Goal: Communication & Community: Answer question/provide support

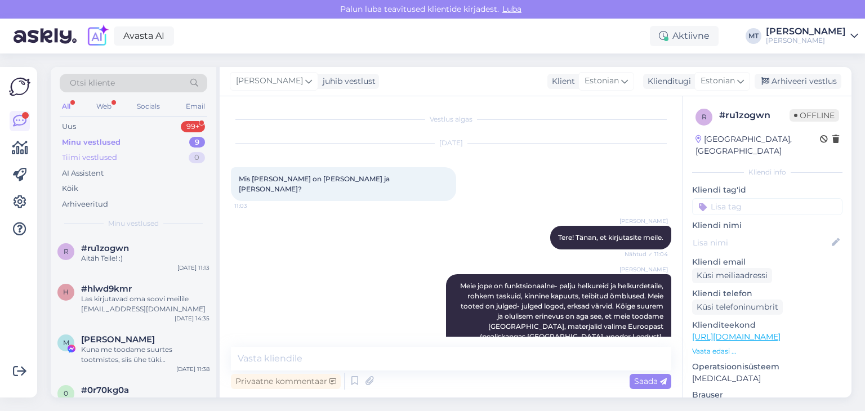
scroll to position [511, 0]
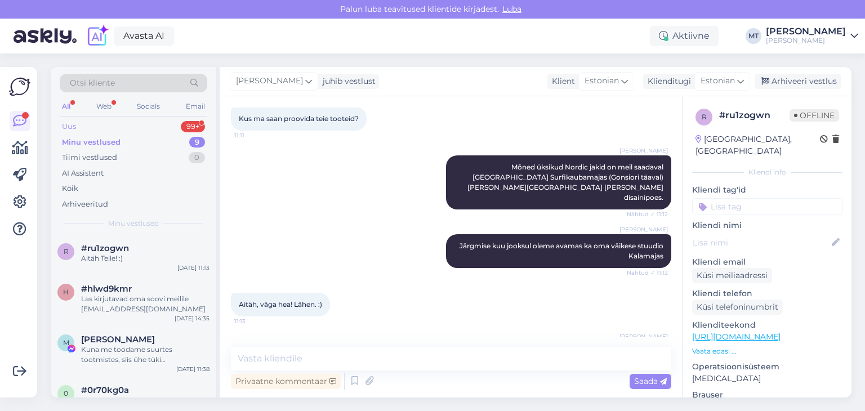
click at [72, 122] on div "Uus" at bounding box center [69, 126] width 14 height 11
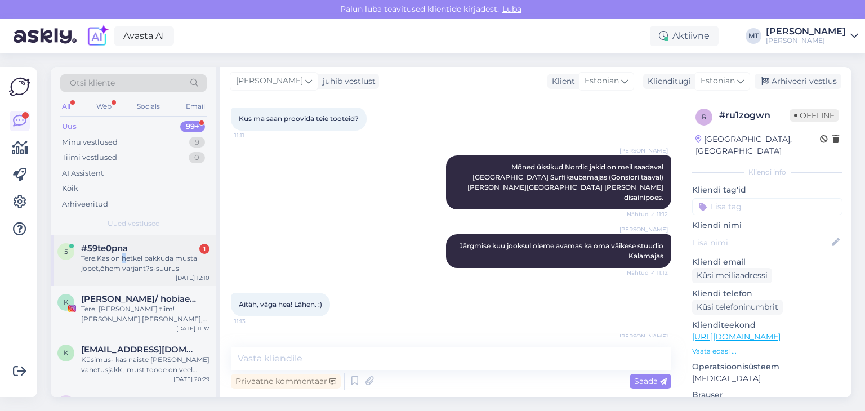
click at [122, 256] on div "Tere.Kas on hetkel pakkuda musta jopet,õhem varjant?s-suurus" at bounding box center [145, 263] width 128 height 20
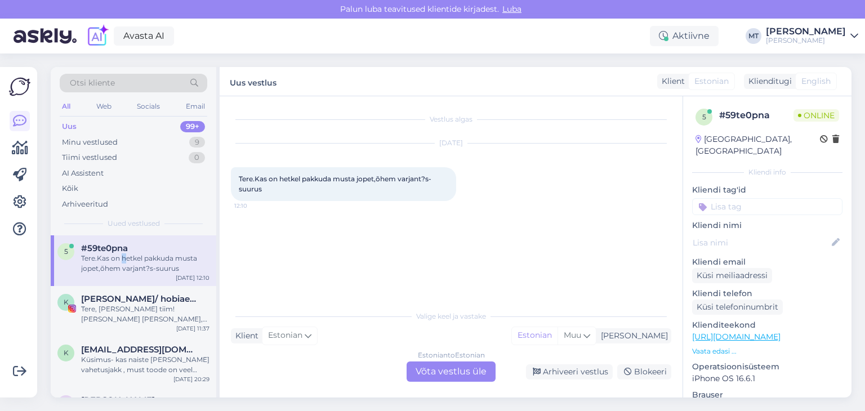
scroll to position [0, 0]
click at [442, 378] on div "Estonian to Estonian Võta vestlus üle" at bounding box center [451, 372] width 89 height 20
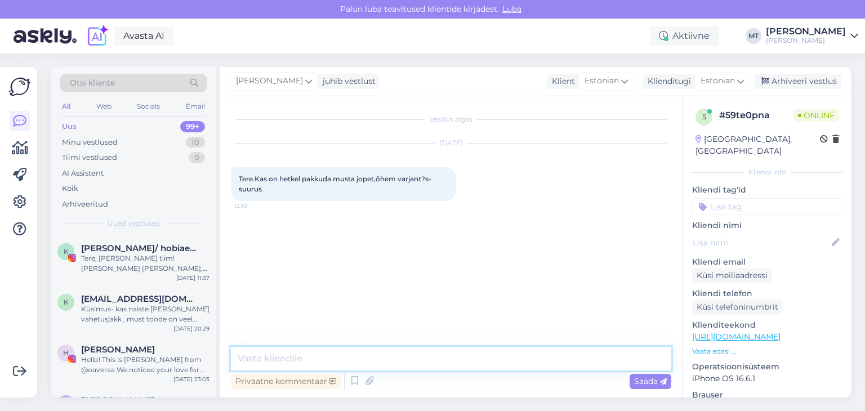
click at [377, 359] on textarea at bounding box center [451, 359] width 440 height 24
type textarea "Tere!"
type textarea "Aitäh, et kirjutasite."
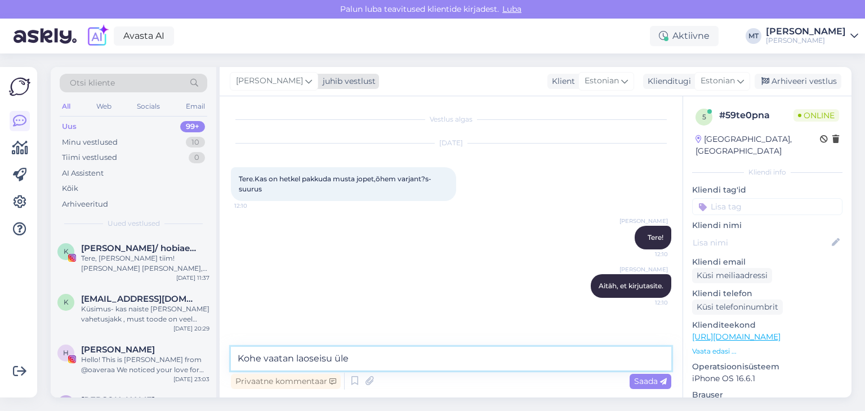
type textarea "Kohe vaatan laoseisu üle."
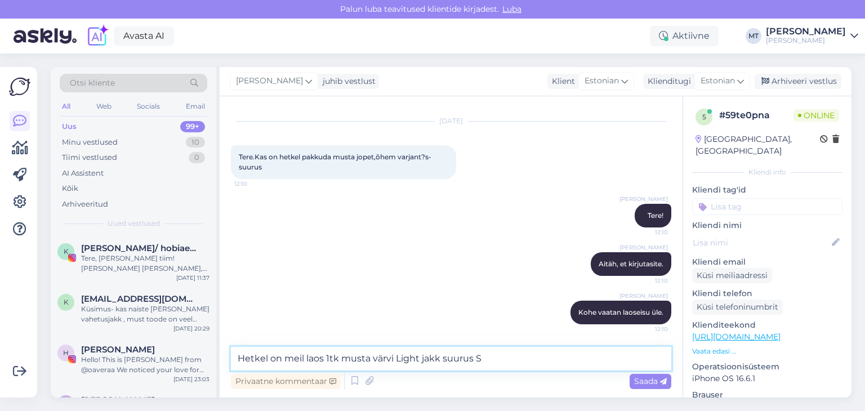
type textarea "Hetkel on meil laos 1tk musta värvi Light jakk suurus S."
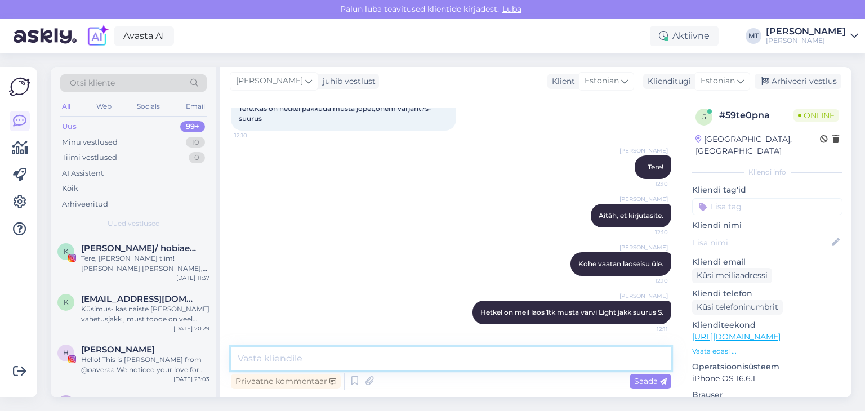
click at [248, 358] on textarea at bounding box center [451, 359] width 440 height 24
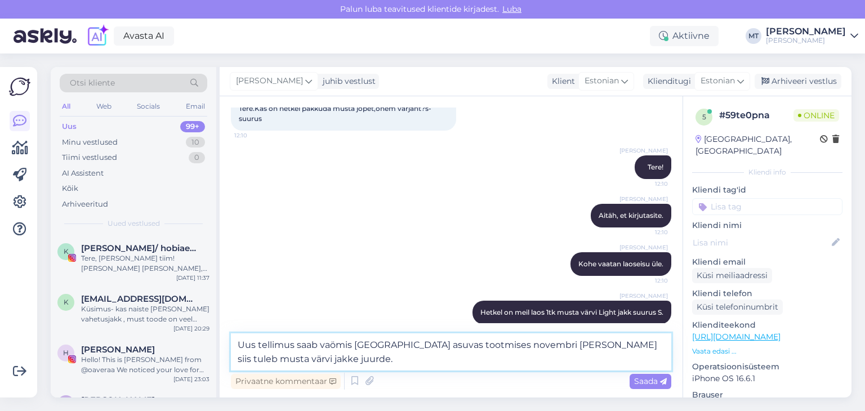
click at [335, 347] on textarea "Uus tellimus saab vaömis [GEOGRAPHIC_DATA] asuvas tootmises novembri [PERSON_NA…" at bounding box center [451, 351] width 440 height 37
type textarea "Uus tellimus saab valmis [GEOGRAPHIC_DATA] asuvas tootmises novembri [PERSON_NA…"
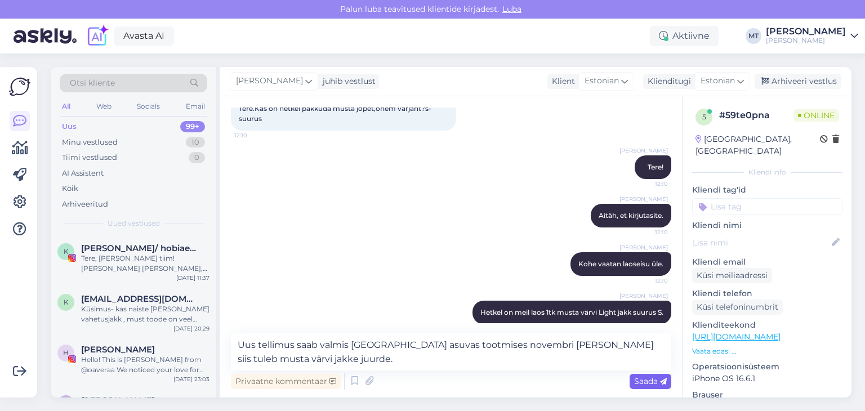
click at [644, 381] on span "Saada" at bounding box center [650, 381] width 33 height 10
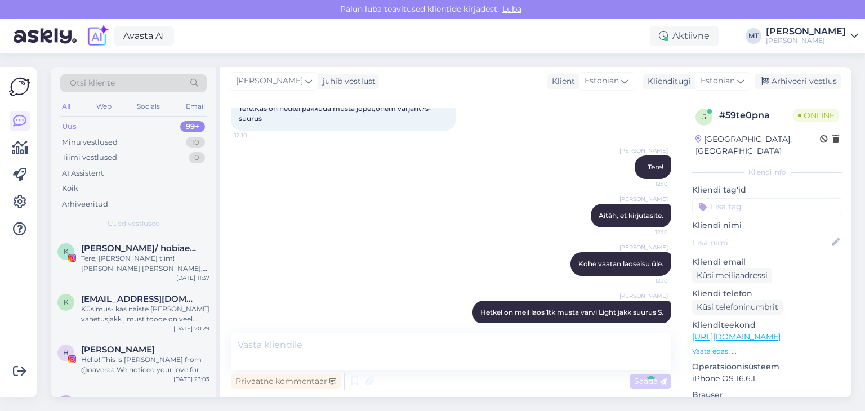
scroll to position [129, 0]
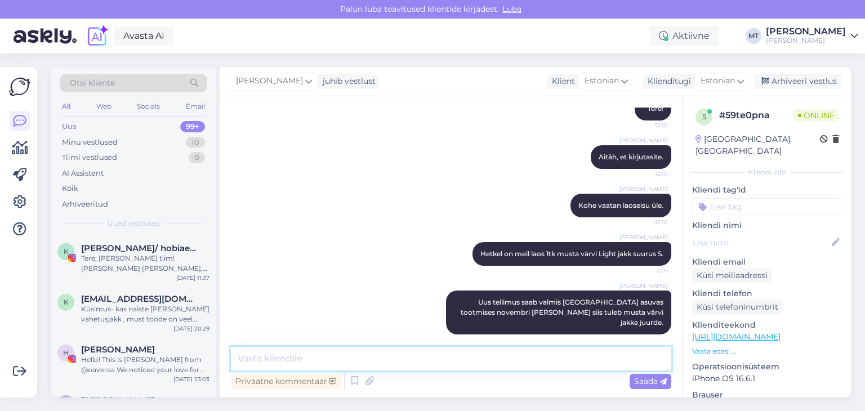
click at [311, 359] on textarea at bounding box center [451, 359] width 440 height 24
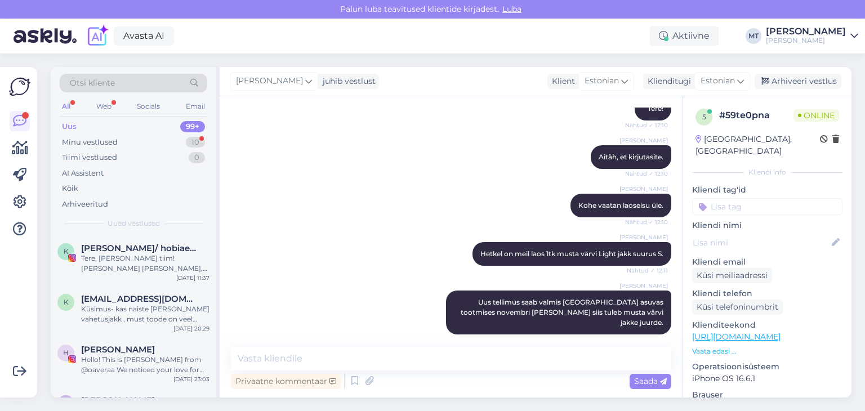
scroll to position [178, 0]
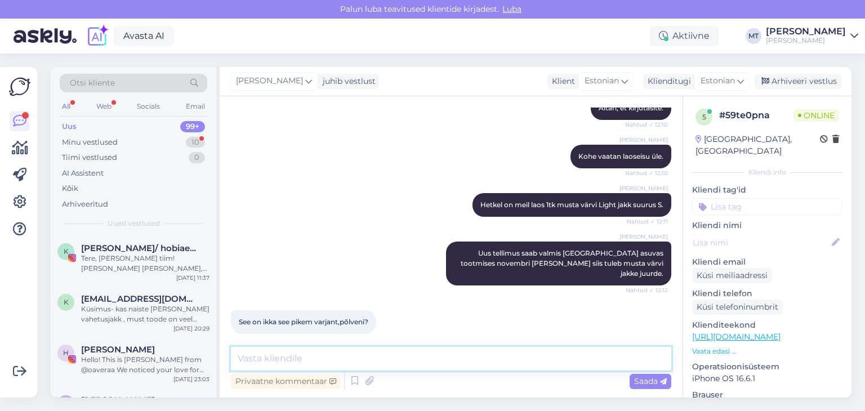
click at [255, 358] on textarea at bounding box center [451, 359] width 440 height 24
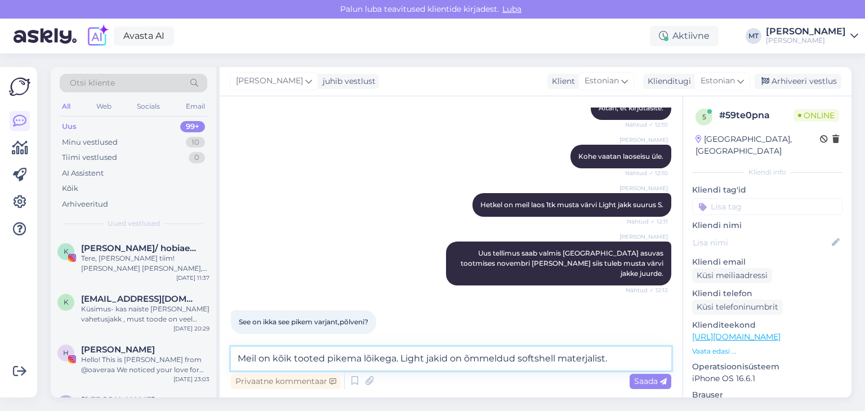
click at [547, 359] on textarea "Meil on kõik tooted pikema lõikega. Light jakid on õmmeldud softshell materjali…" at bounding box center [451, 359] width 440 height 24
type textarea "Meil on kõik tooted pikema lõikega. Light jakid on õmmeldud softshell materjali…"
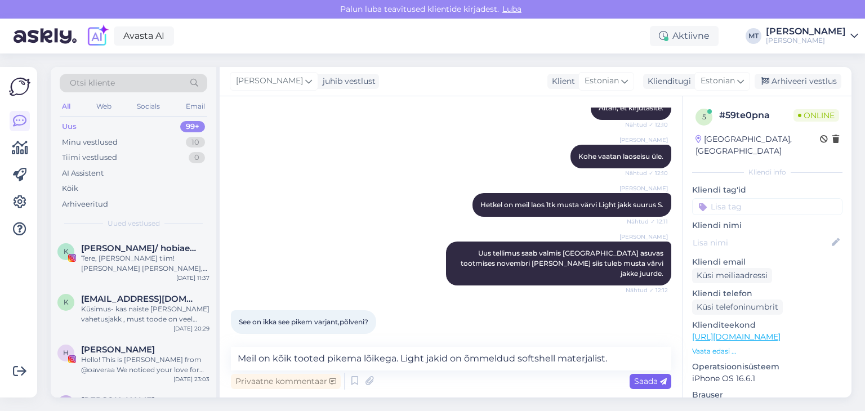
click at [642, 382] on span "Saada" at bounding box center [650, 381] width 33 height 10
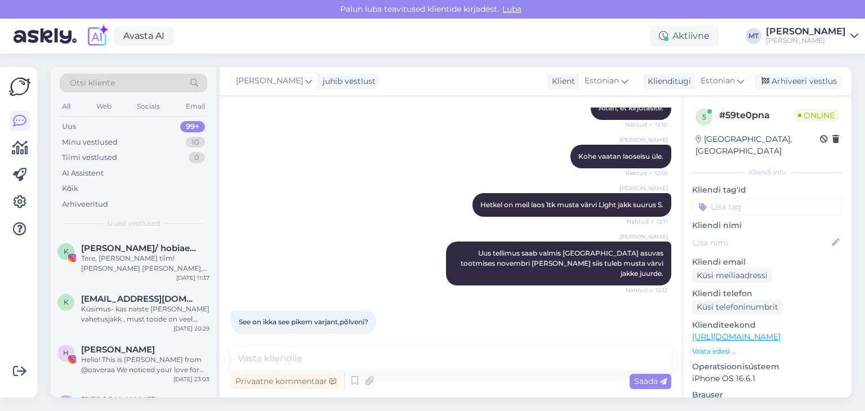
scroll to position [237, 0]
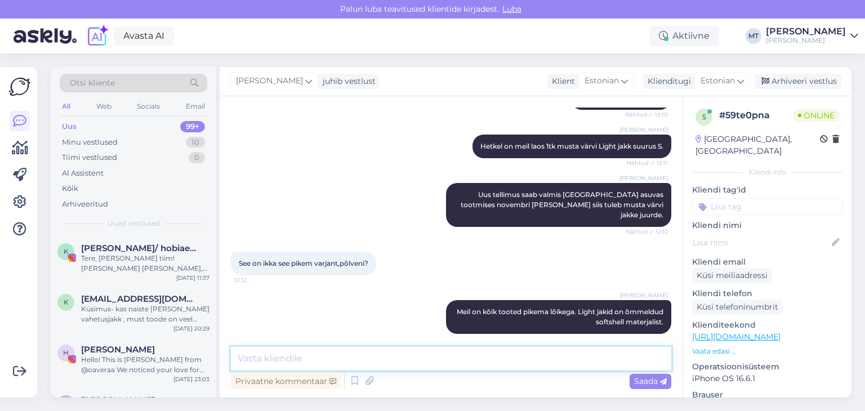
click at [278, 347] on textarea at bounding box center [451, 359] width 440 height 24
click at [242, 356] on textarea "Suuruse valimisel saan Teid aidaa" at bounding box center [451, 359] width 440 height 24
click at [425, 363] on textarea "Õige suuruse valimisel saan [PERSON_NAME]" at bounding box center [451, 359] width 440 height 24
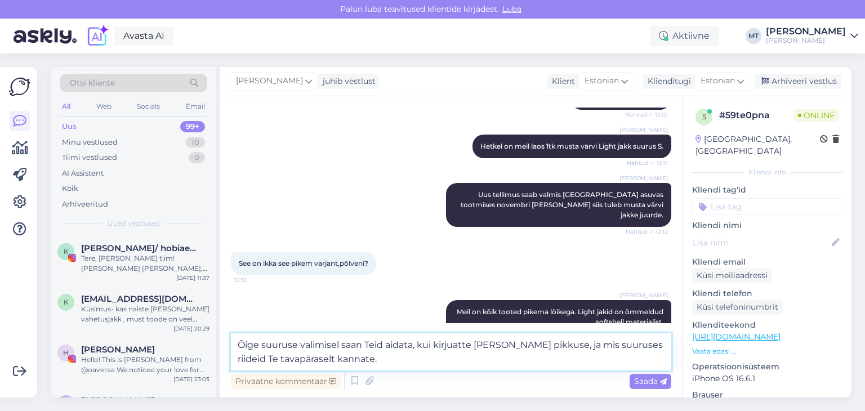
click at [463, 345] on textarea "Õige suuruse valimisel saan Teid aidata, kui kirjuatte [PERSON_NAME] pikkuse, j…" at bounding box center [451, 351] width 440 height 37
type textarea "Õige suuruse valimisel saan Teid aidata, kui kirjuate [PERSON_NAME] pikkuse, ja…"
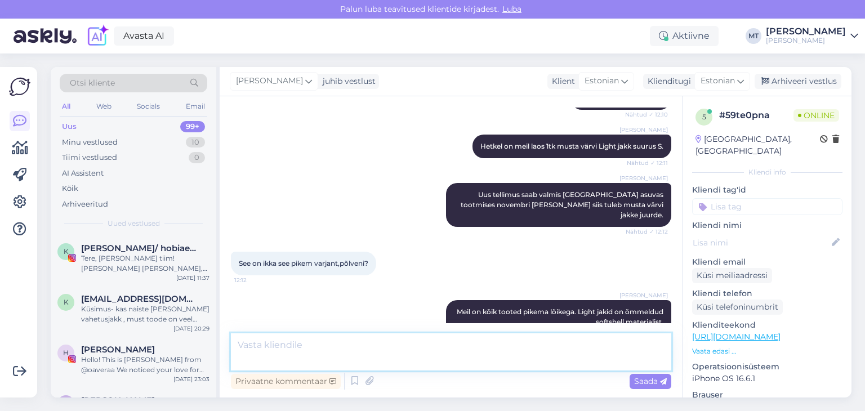
scroll to position [295, 0]
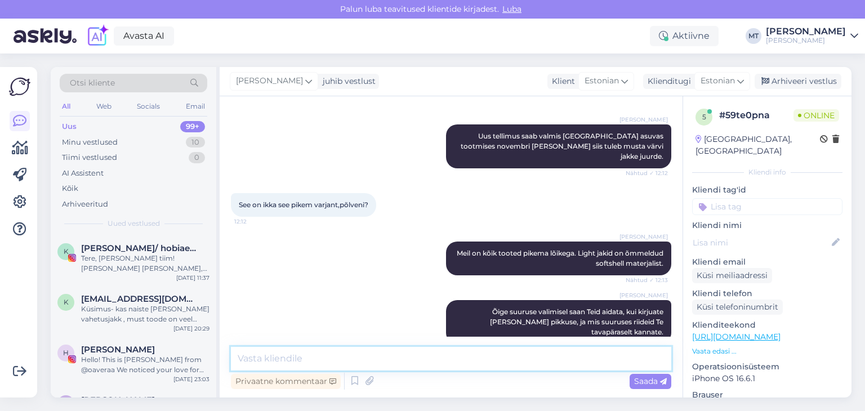
click at [270, 359] on textarea at bounding box center [451, 359] width 440 height 24
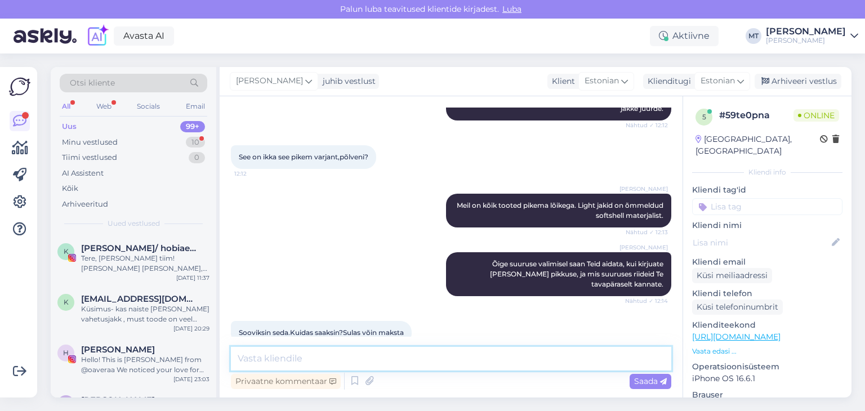
click at [308, 357] on textarea at bounding box center [451, 359] width 440 height 24
type textarea "M"
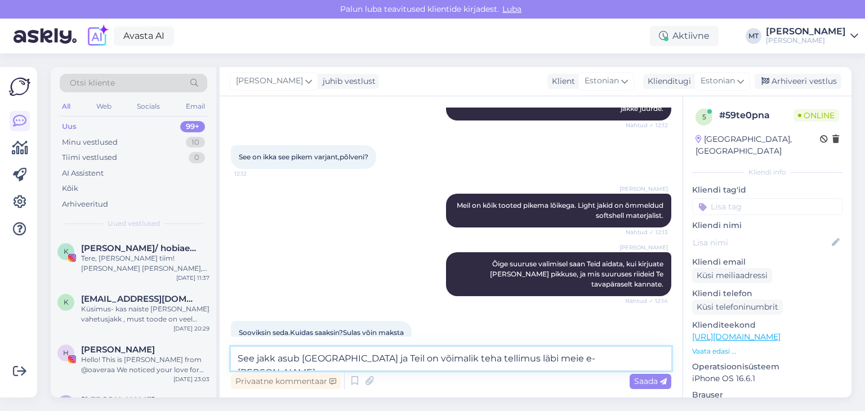
paste textarea "[URL][DOMAIN_NAME][PERSON_NAME]"
type textarea "See jakk asub [GEOGRAPHIC_DATA] ja Teil on võimalik teha tellimus läbi meie e-[…"
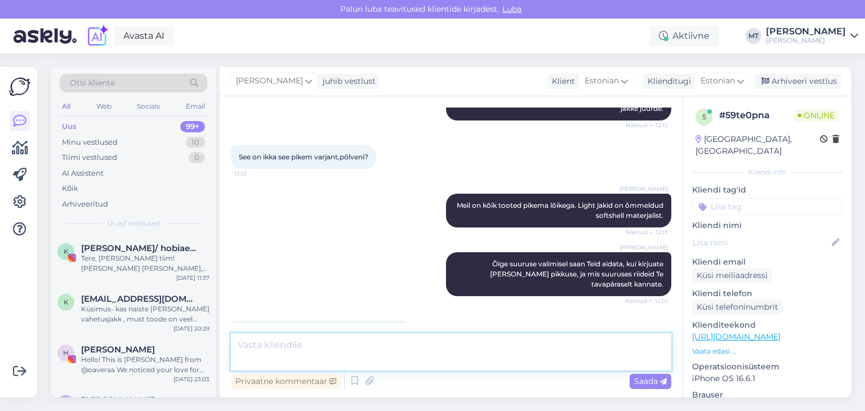
scroll to position [412, 0]
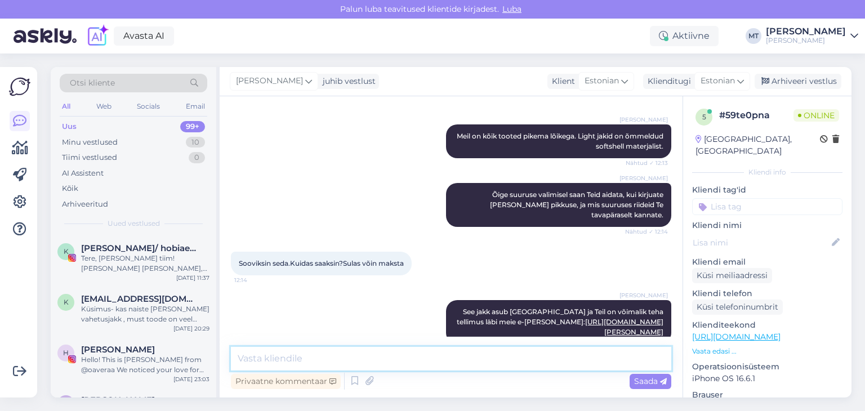
click at [332, 354] on textarea at bounding box center [451, 359] width 440 height 24
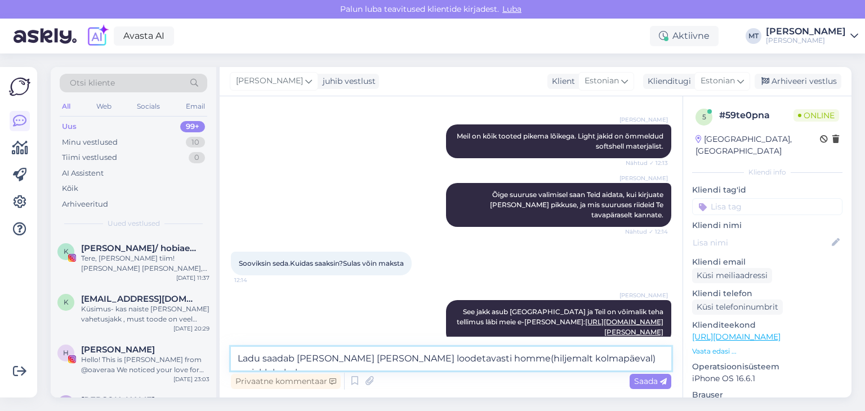
type textarea "Ladu saadab [PERSON_NAME] [PERSON_NAME] loodetavasti homme(hiljemalt kolmapäeva…"
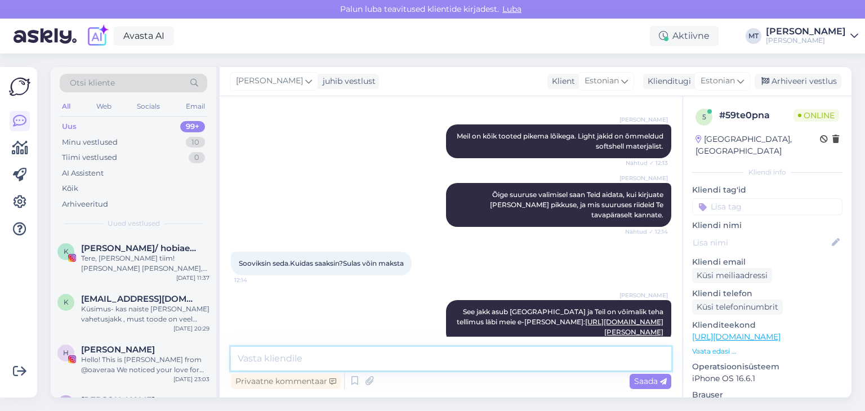
scroll to position [471, 0]
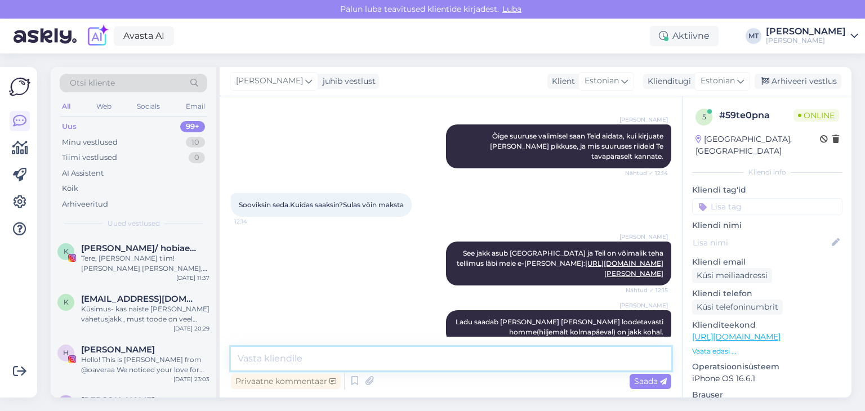
click at [340, 361] on textarea at bounding box center [451, 359] width 440 height 24
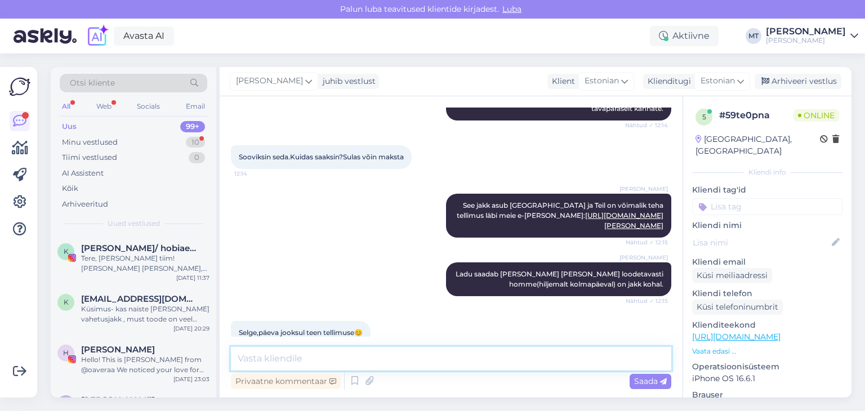
click at [264, 357] on textarea at bounding box center [451, 359] width 440 height 24
type textarea "Aitäh Teile! :)"
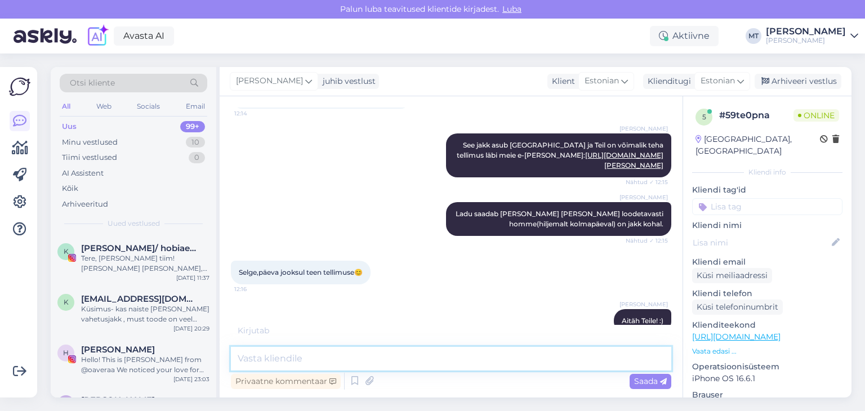
scroll to position [616, 0]
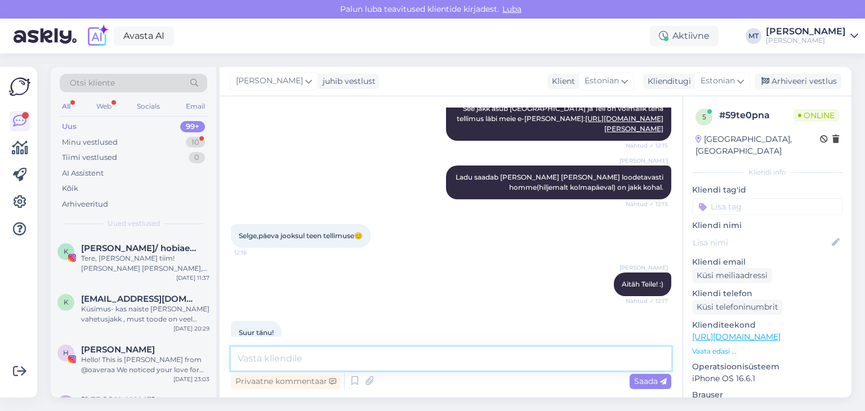
click at [240, 356] on textarea at bounding box center [451, 359] width 440 height 24
click at [313, 359] on textarea "Kui on küsimusi, irjutage julgesti!" at bounding box center [451, 359] width 440 height 24
type textarea "Kui on küsimusi, kirjutage julgesti!"
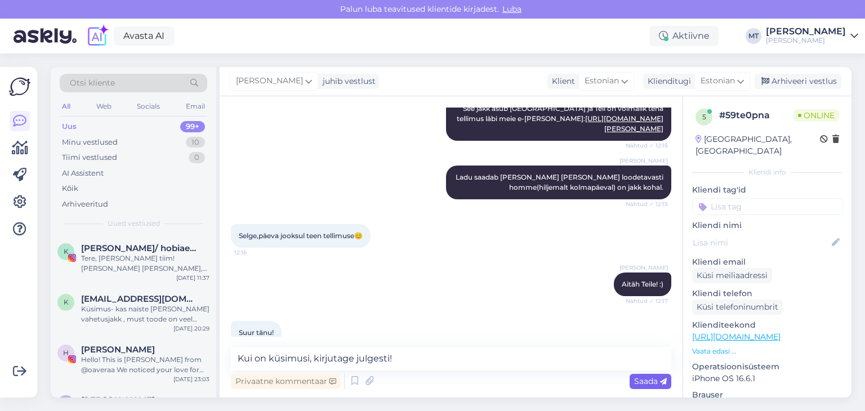
click at [644, 381] on span "Saada" at bounding box center [650, 381] width 33 height 10
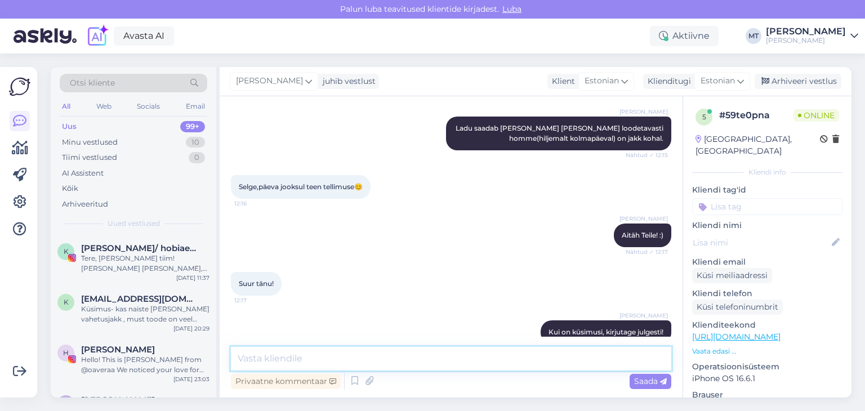
click at [491, 363] on textarea at bounding box center [451, 359] width 440 height 24
click at [265, 365] on textarea at bounding box center [451, 359] width 440 height 24
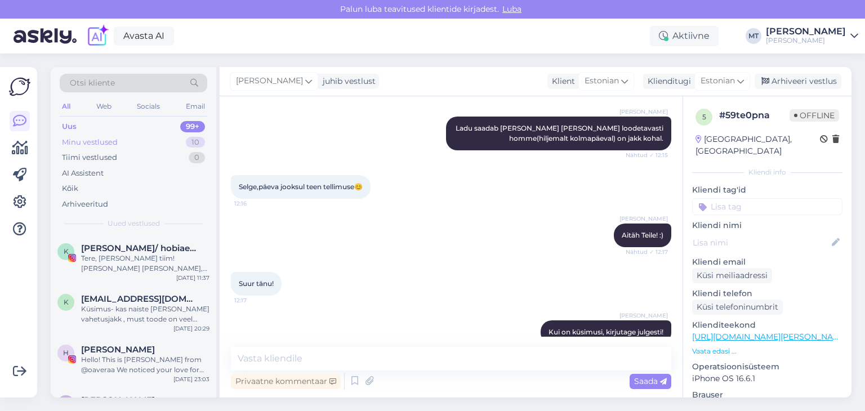
click at [113, 141] on div "Minu vestlused" at bounding box center [90, 142] width 56 height 11
